Goal: Navigation & Orientation: Find specific page/section

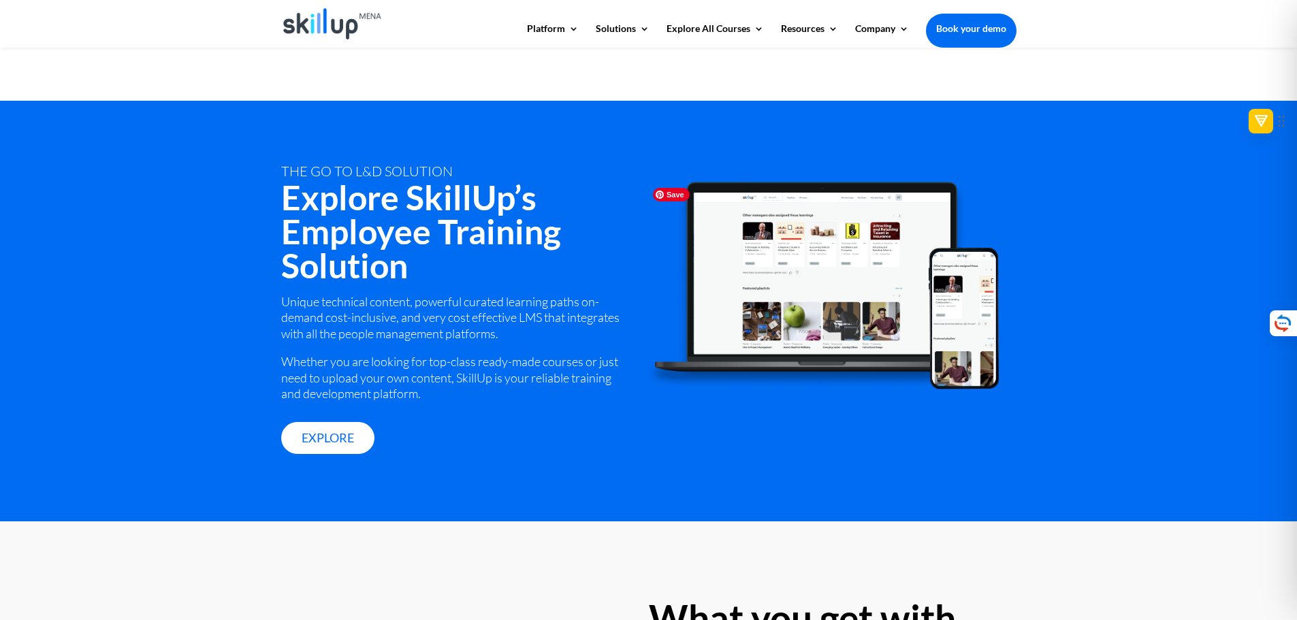
scroll to position [1430, 0]
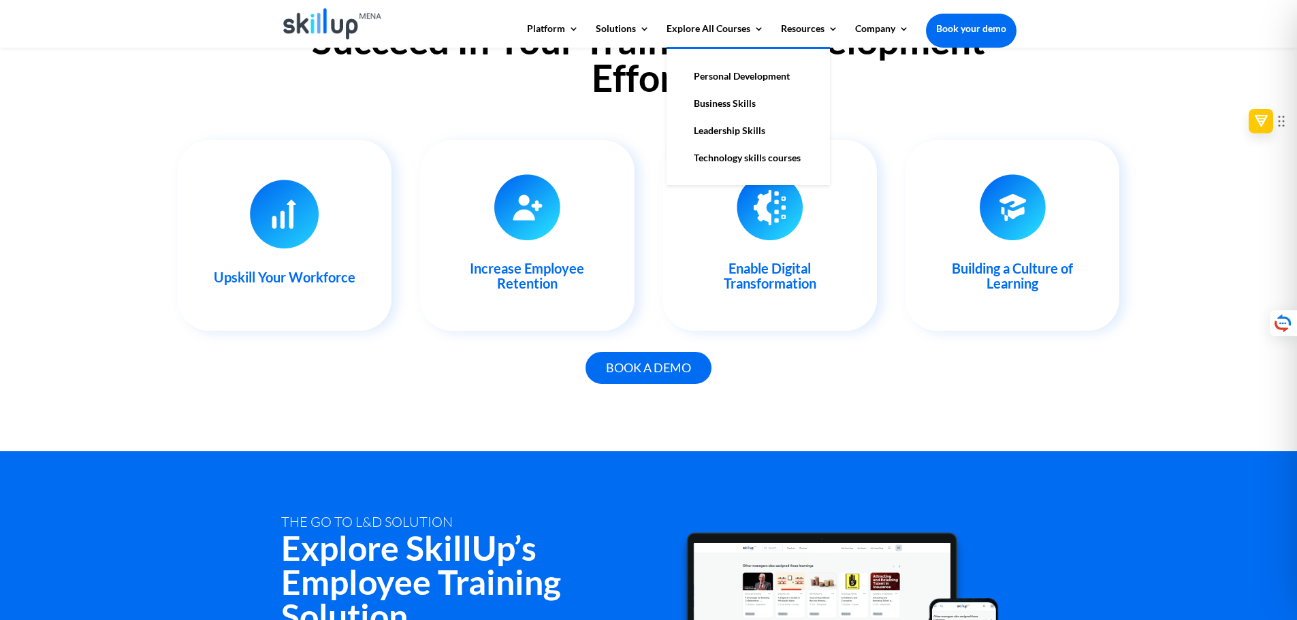
click at [733, 76] on link "Personal Development" at bounding box center [748, 76] width 136 height 27
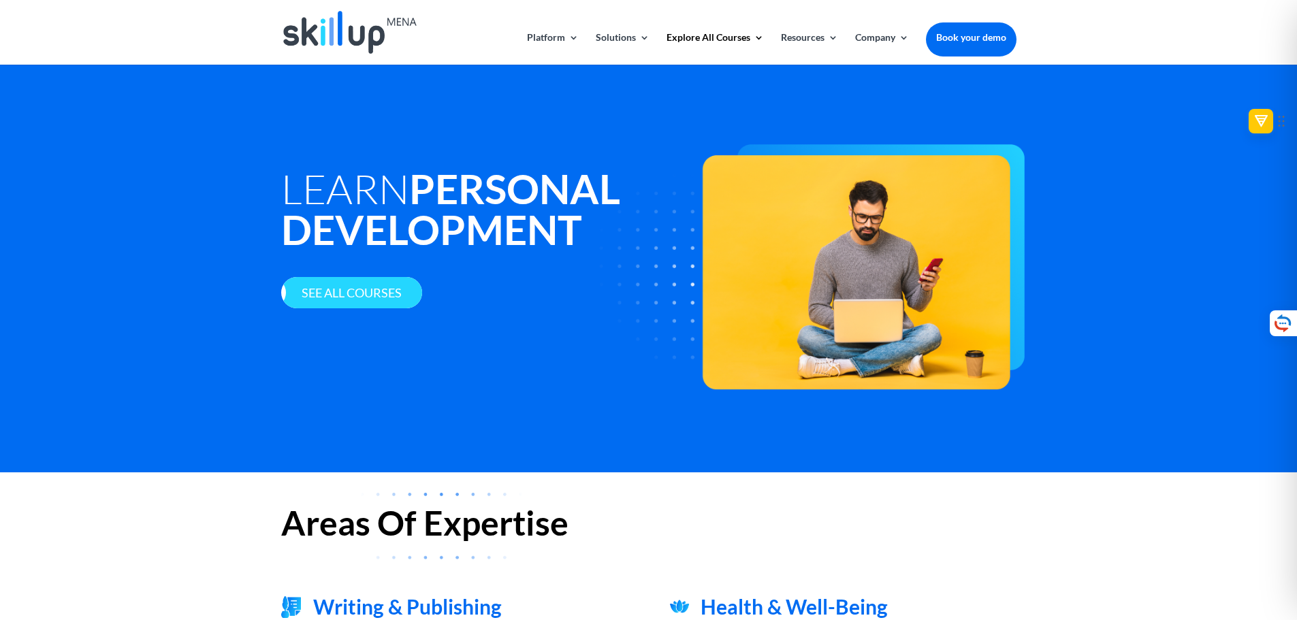
click at [376, 291] on link "See all courses" at bounding box center [351, 293] width 141 height 32
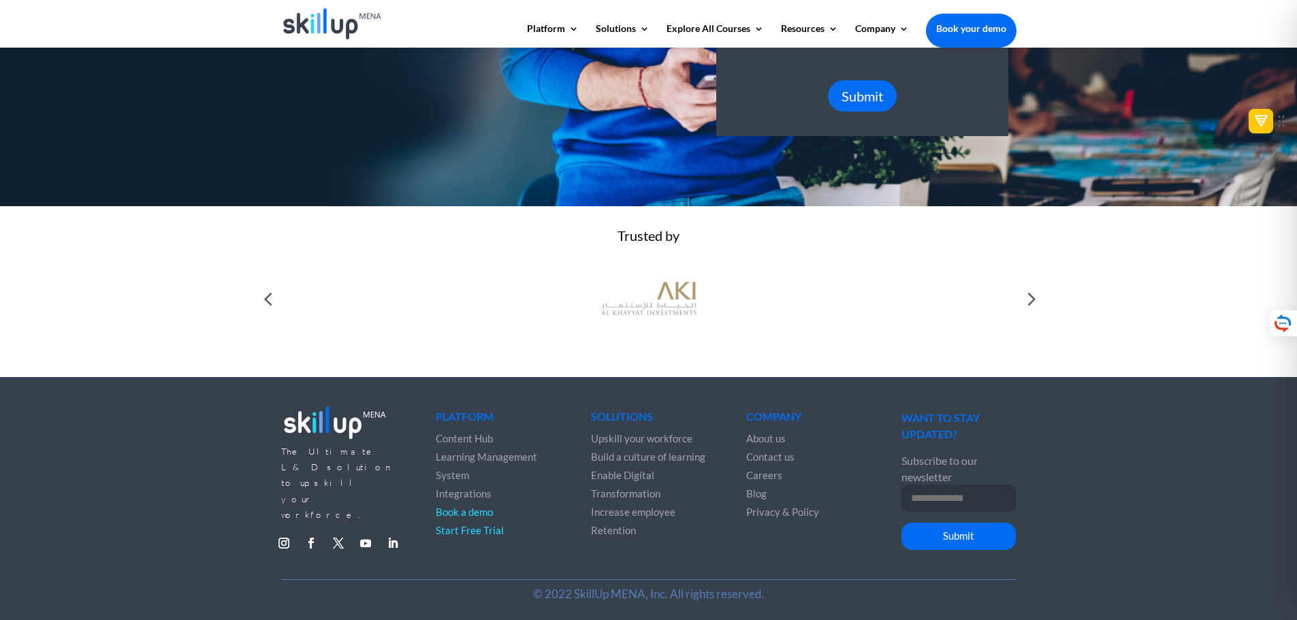
scroll to position [425, 0]
click at [777, 440] on span "About us" at bounding box center [765, 438] width 39 height 12
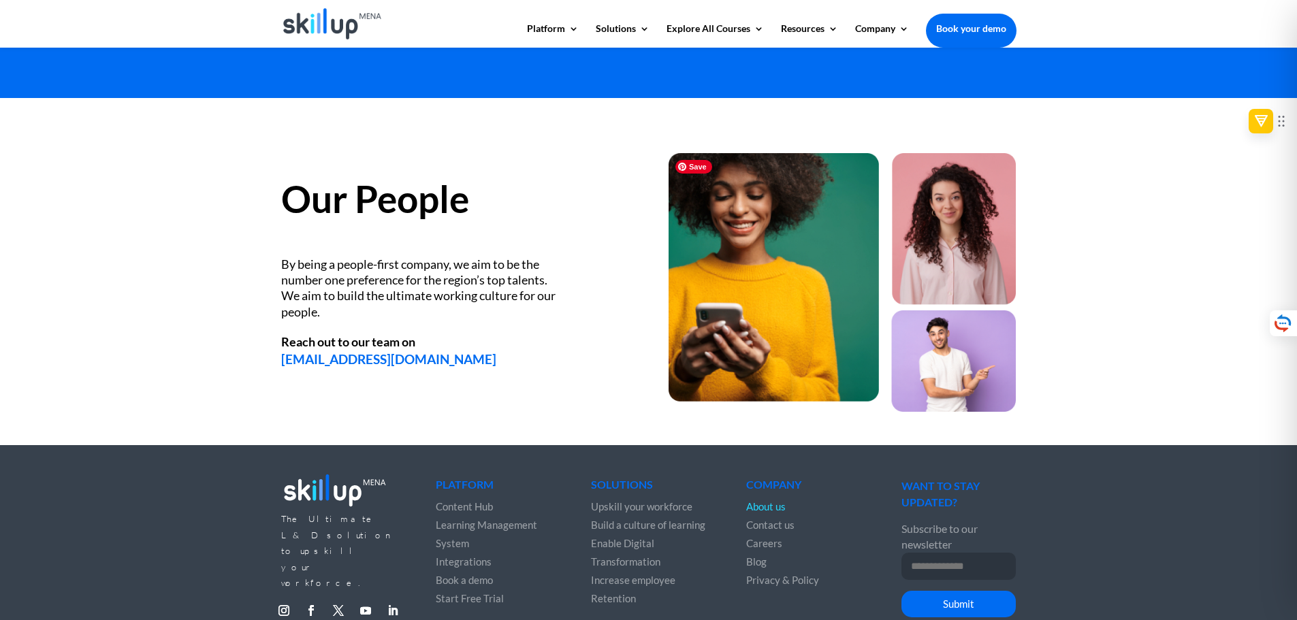
scroll to position [1770, 0]
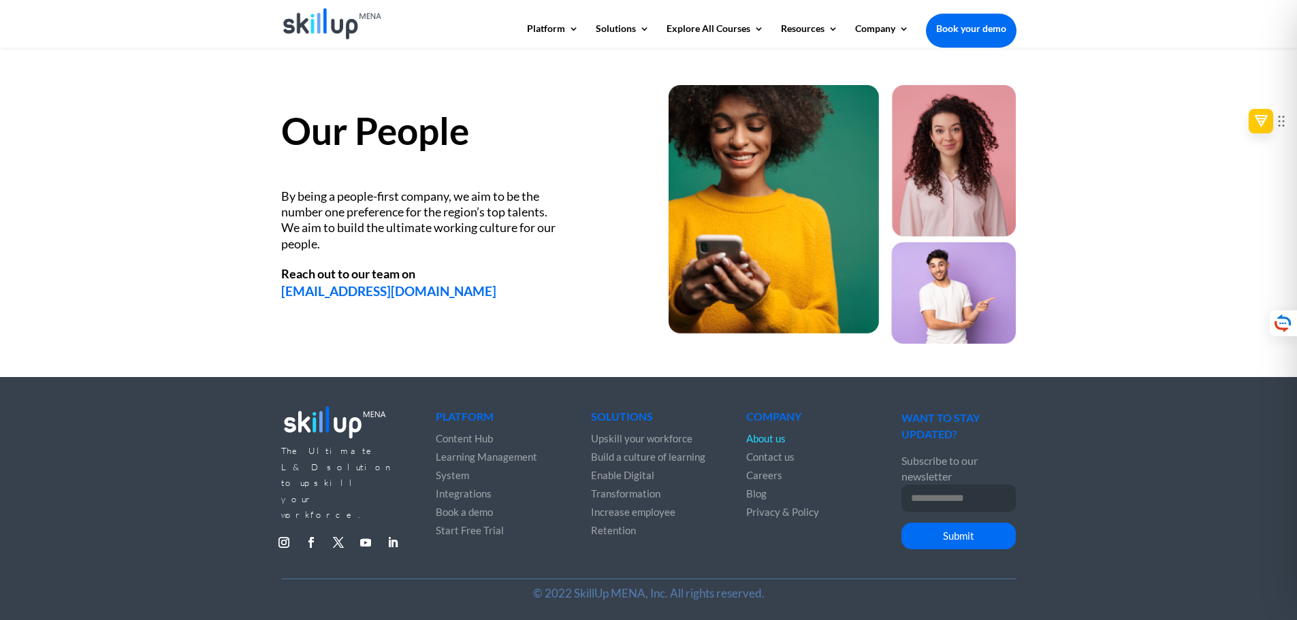
click at [784, 459] on span "Contact us" at bounding box center [770, 457] width 48 height 12
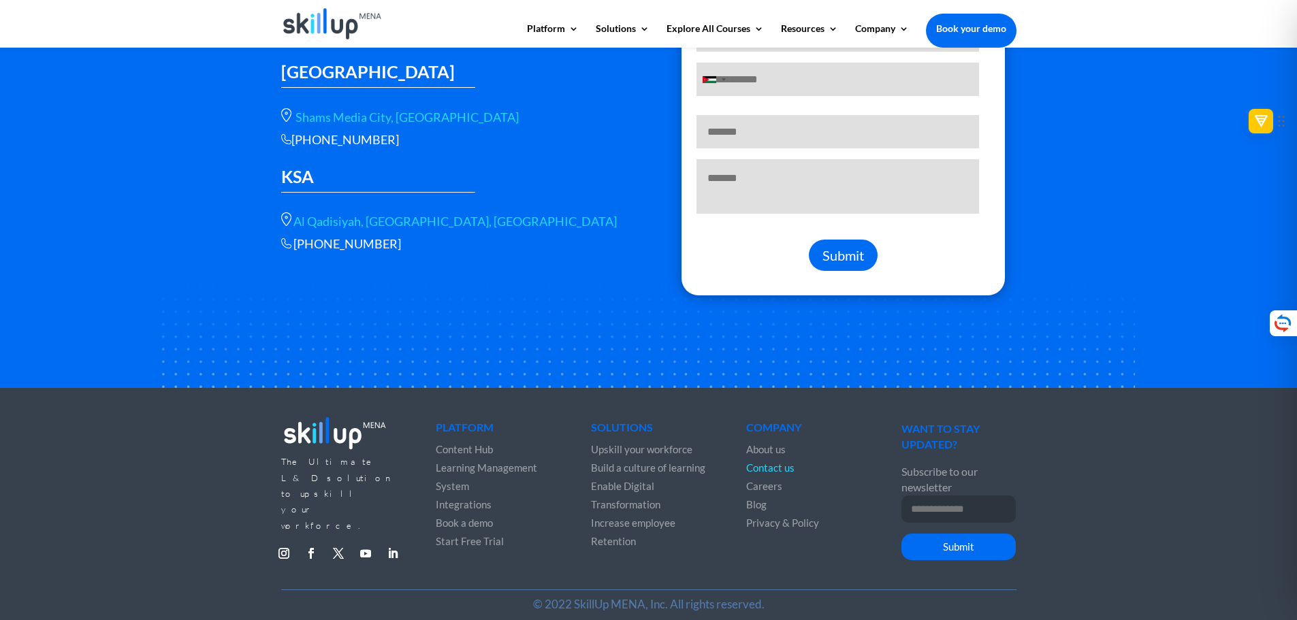
scroll to position [340, 0]
